Goal: Task Accomplishment & Management: Manage account settings

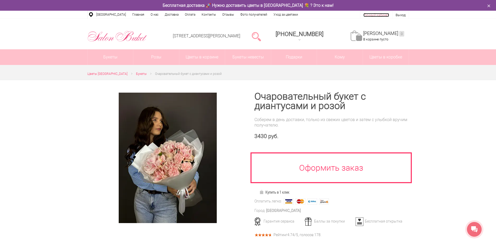
click at [374, 14] on link "Личный кабинет" at bounding box center [376, 15] width 26 height 4
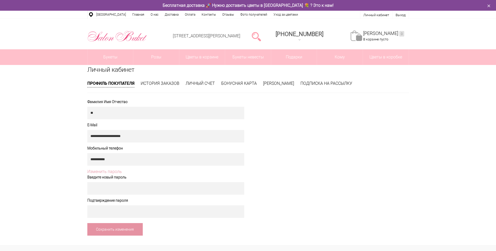
click at [156, 81] on li "История заказов" at bounding box center [160, 84] width 39 height 6
click at [155, 84] on link "История заказов" at bounding box center [160, 83] width 39 height 5
